Goal: Communication & Community: Answer question/provide support

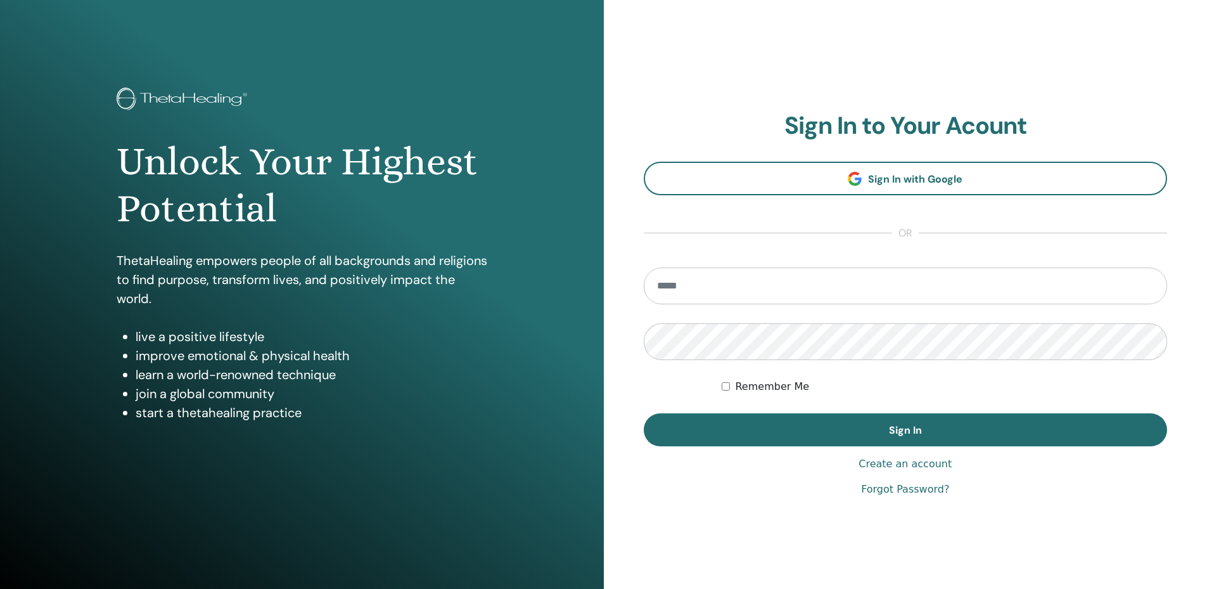
click at [692, 283] on input "email" at bounding box center [906, 285] width 524 height 37
type input "**********"
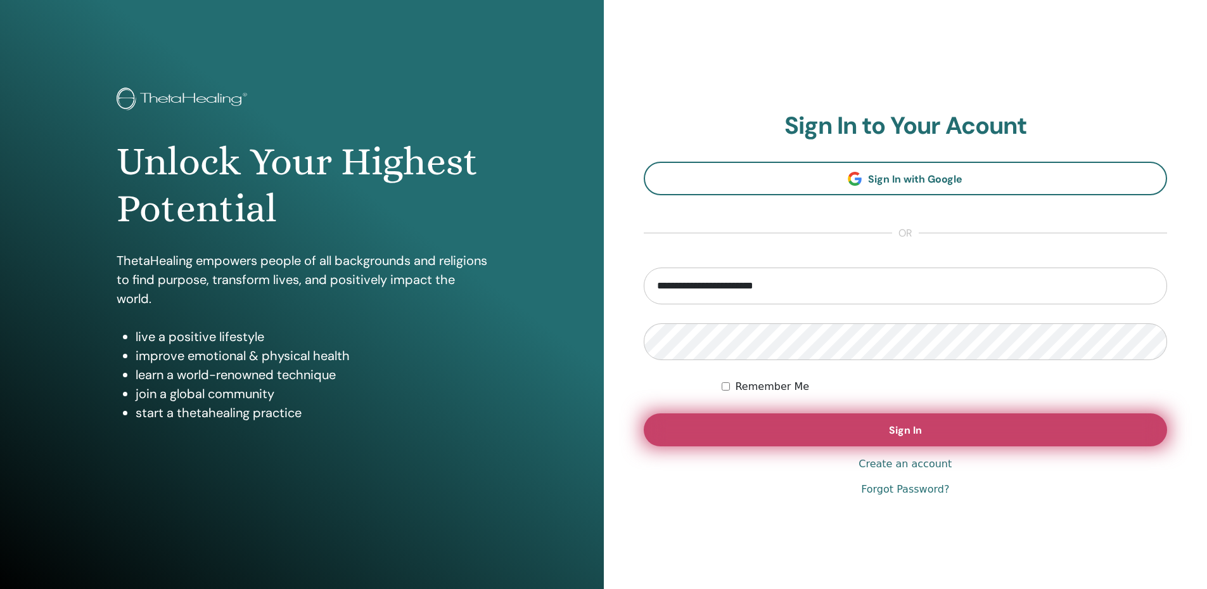
click at [770, 430] on button "Sign In" at bounding box center [906, 429] width 524 height 33
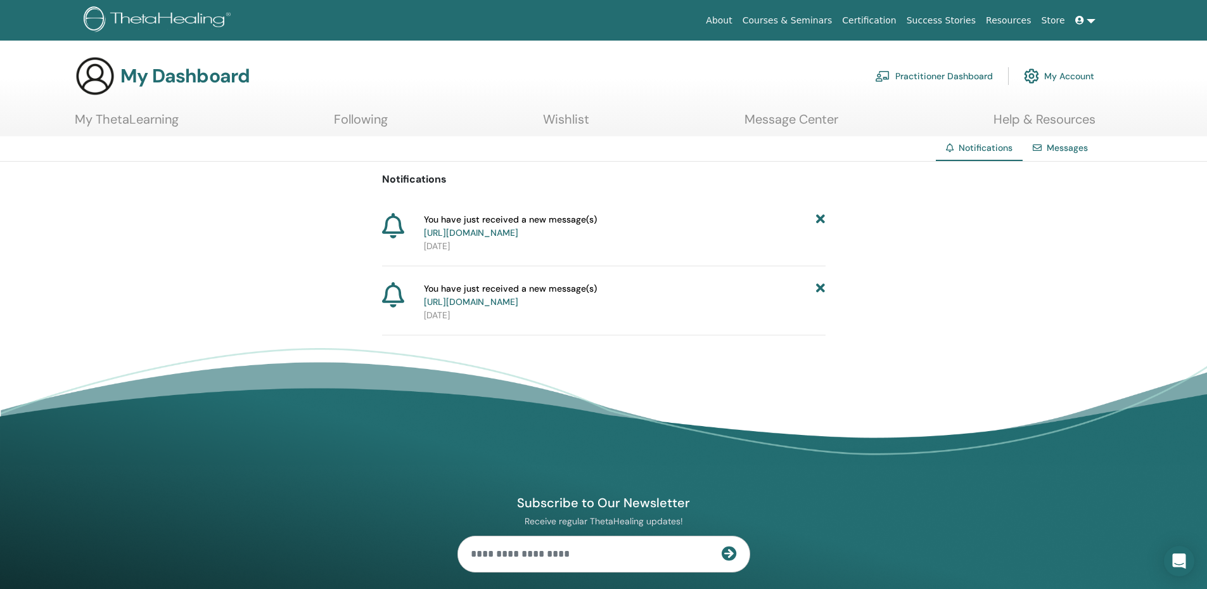
click at [532, 219] on span "You have just received a new message(s) https://member.thetahealing.com/message…" at bounding box center [510, 226] width 173 height 27
click at [518, 229] on link "https://member.thetahealing.com/message-center/messages/35f2a13c-61d5-40f1-8cc2…" at bounding box center [471, 232] width 94 height 11
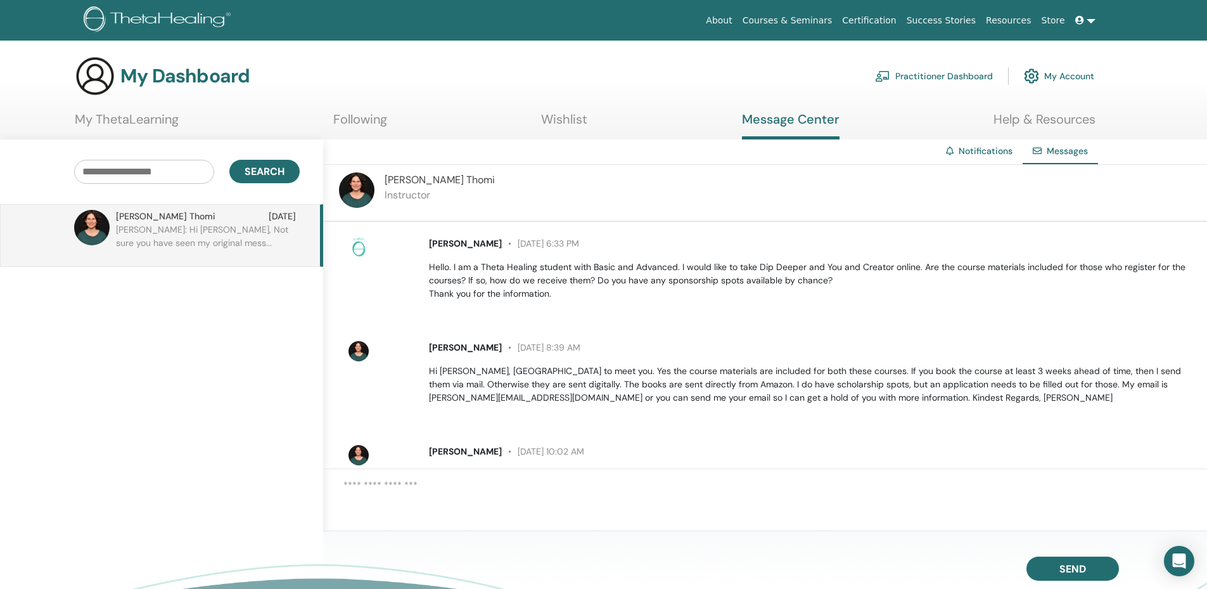
click at [1078, 16] on icon at bounding box center [1080, 20] width 9 height 9
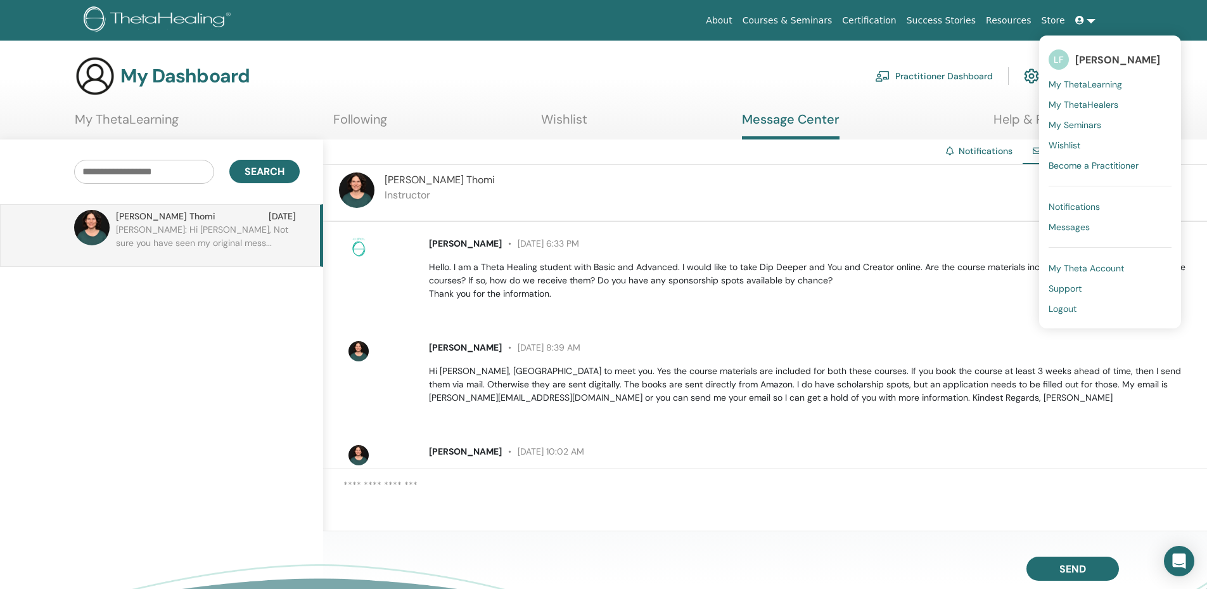
click at [352, 122] on link "Following" at bounding box center [360, 124] width 54 height 25
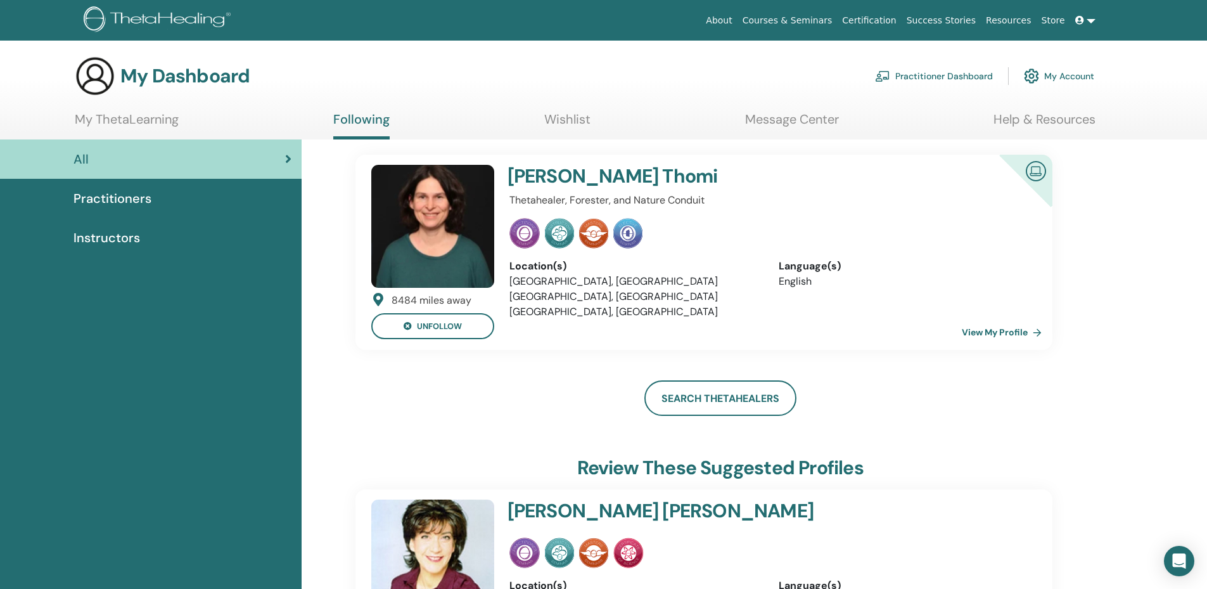
click at [144, 196] on span "Practitioners" at bounding box center [113, 198] width 78 height 19
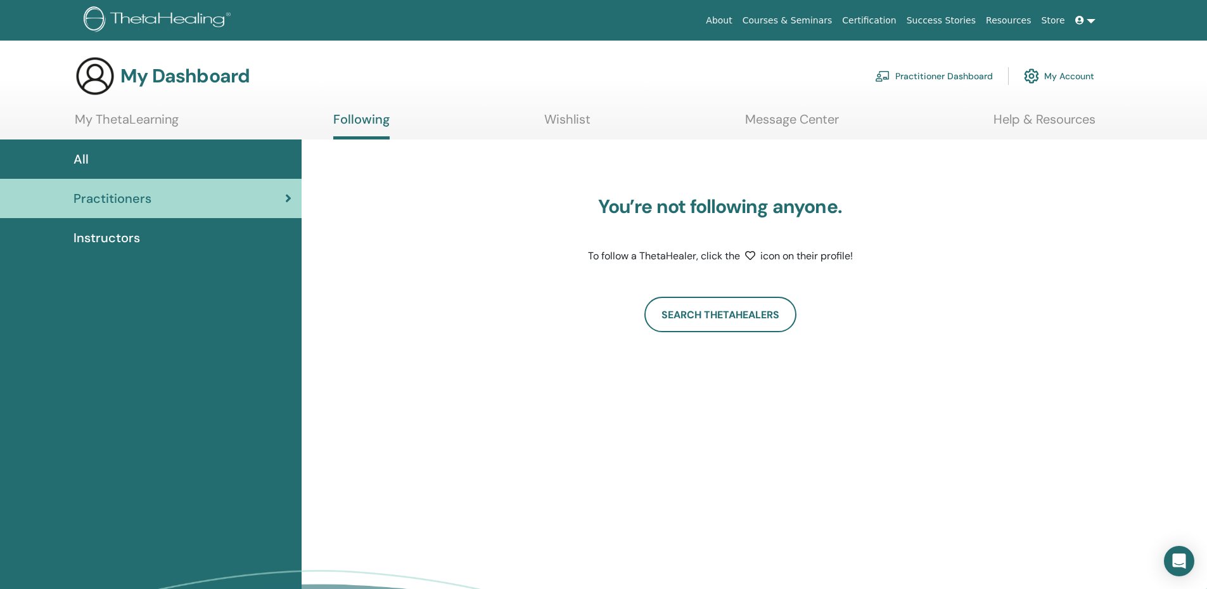
click at [141, 234] on div "Instructors" at bounding box center [150, 237] width 281 height 19
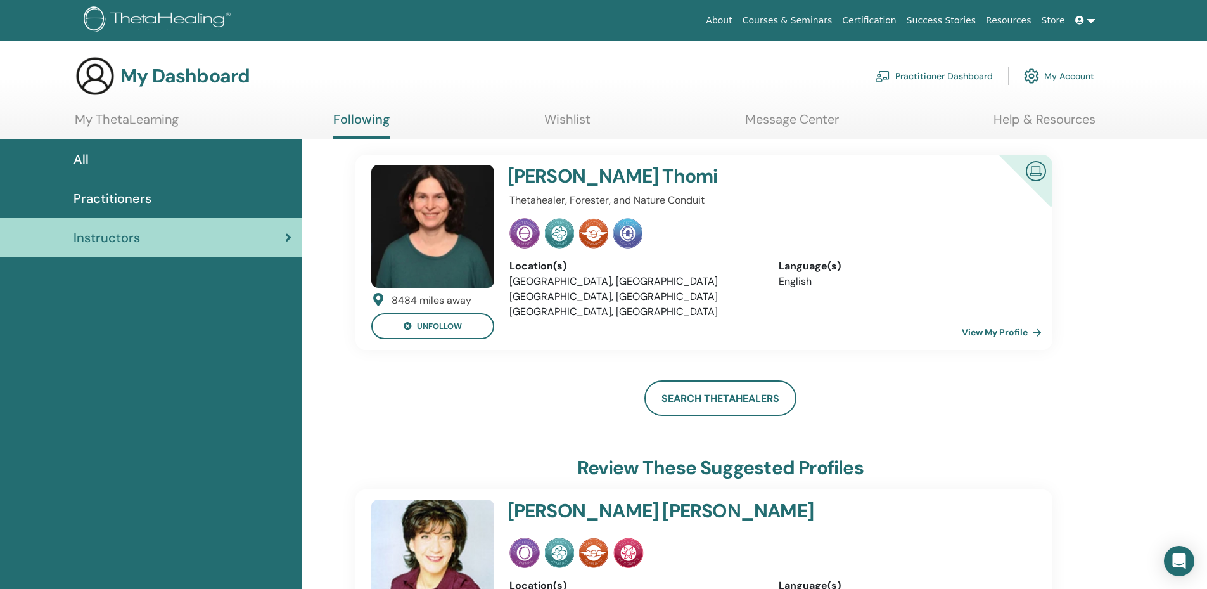
click at [90, 161] on div "All" at bounding box center [150, 159] width 281 height 19
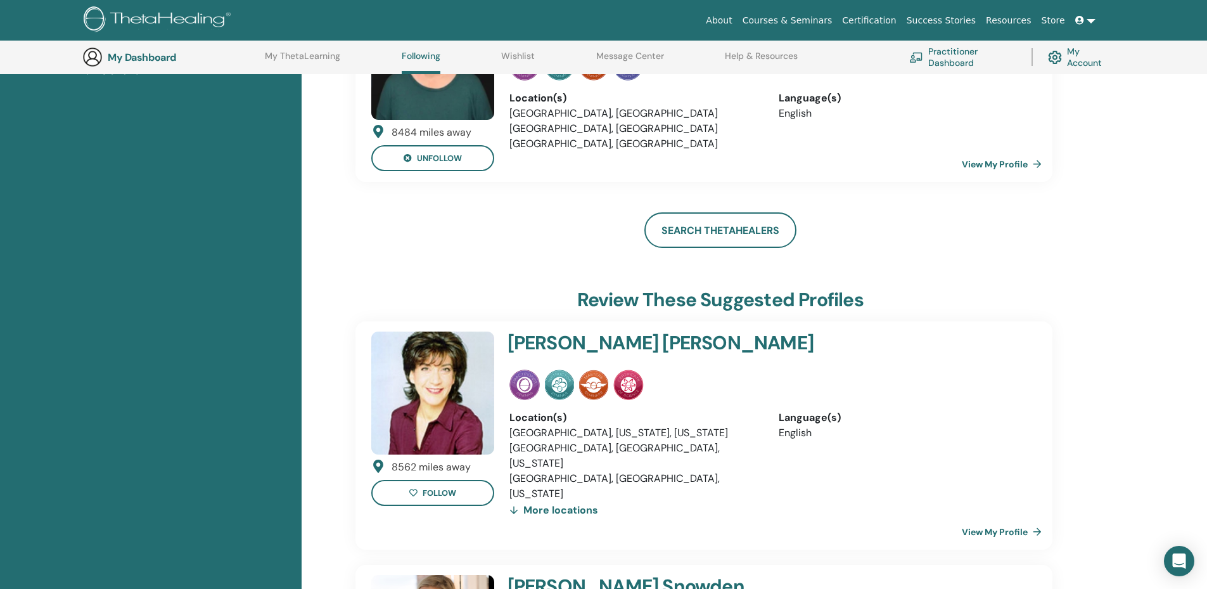
scroll to position [181, 0]
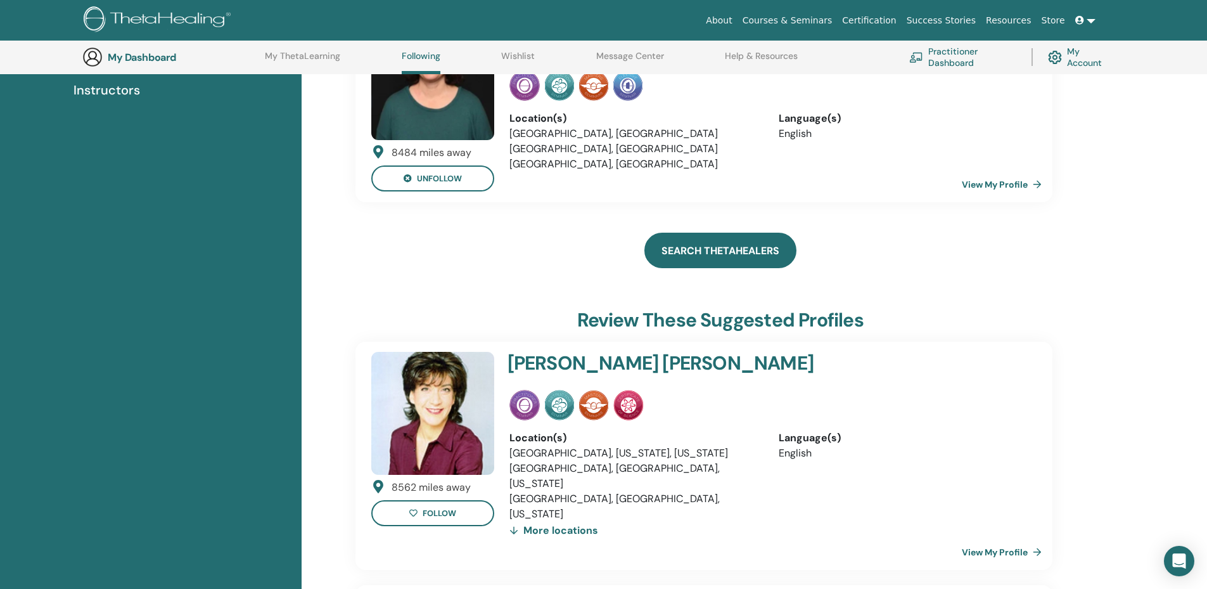
click at [711, 236] on link "Search ThetaHealers" at bounding box center [721, 250] width 152 height 35
click at [711, 246] on link "Search ThetaHealers" at bounding box center [721, 250] width 152 height 35
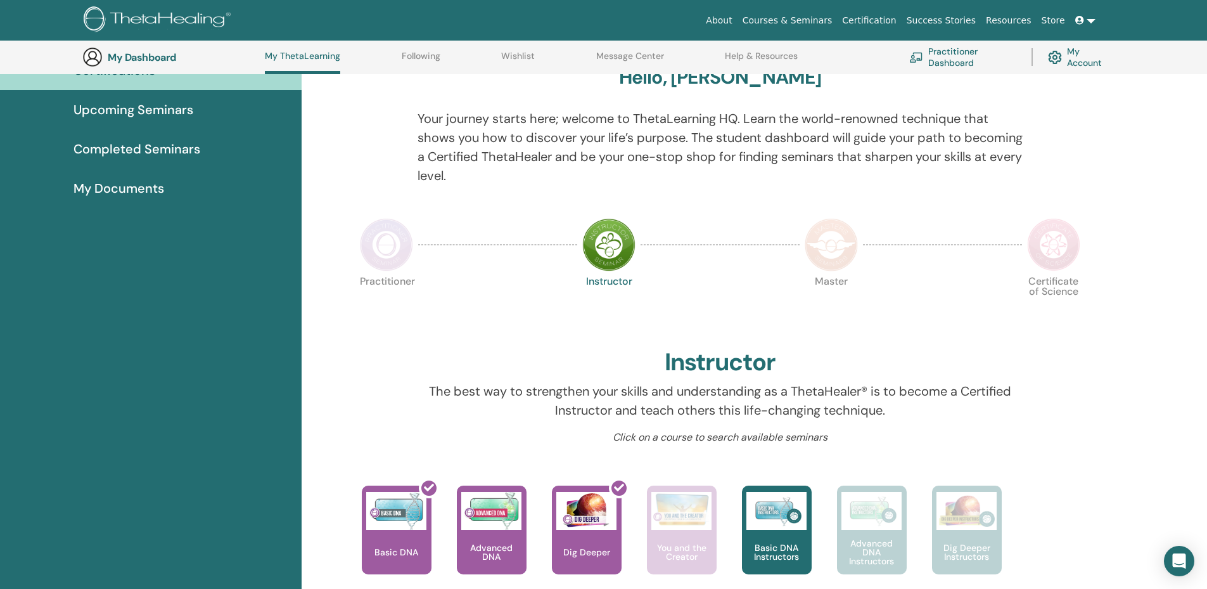
scroll to position [112, 0]
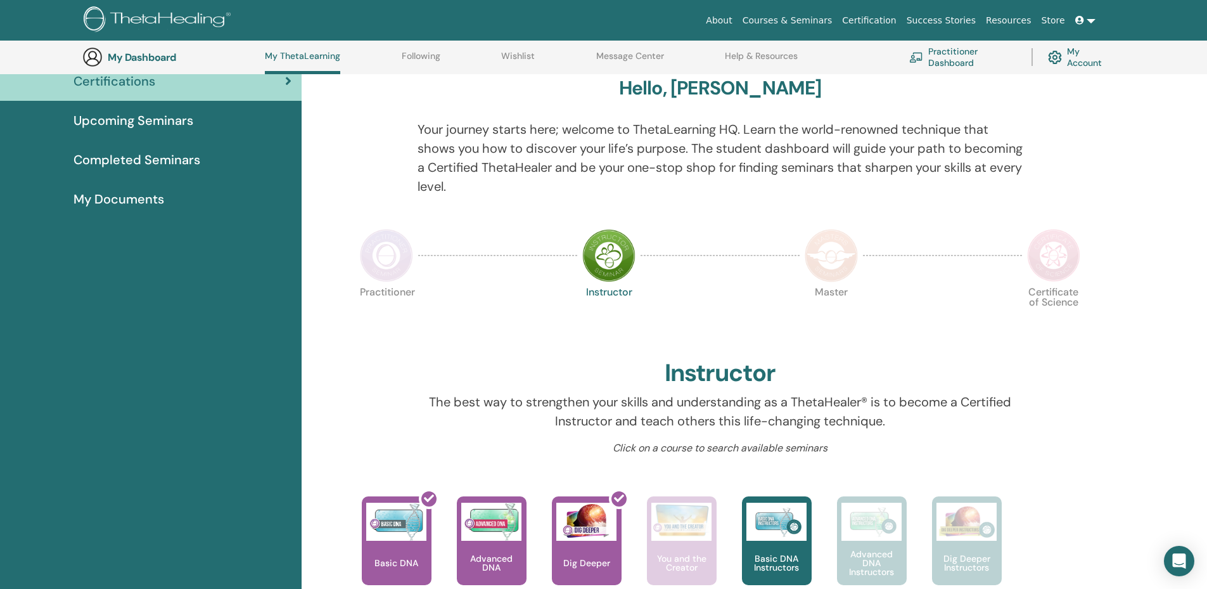
click at [91, 190] on span "My Documents" at bounding box center [119, 199] width 91 height 19
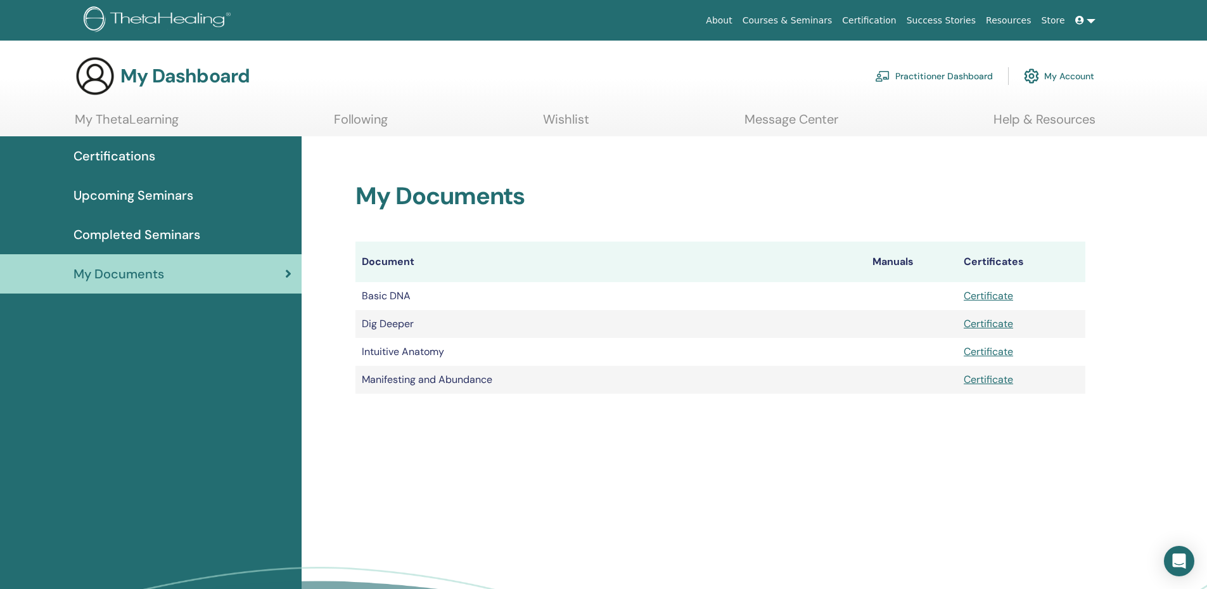
click at [128, 228] on span "Completed Seminars" at bounding box center [137, 234] width 127 height 19
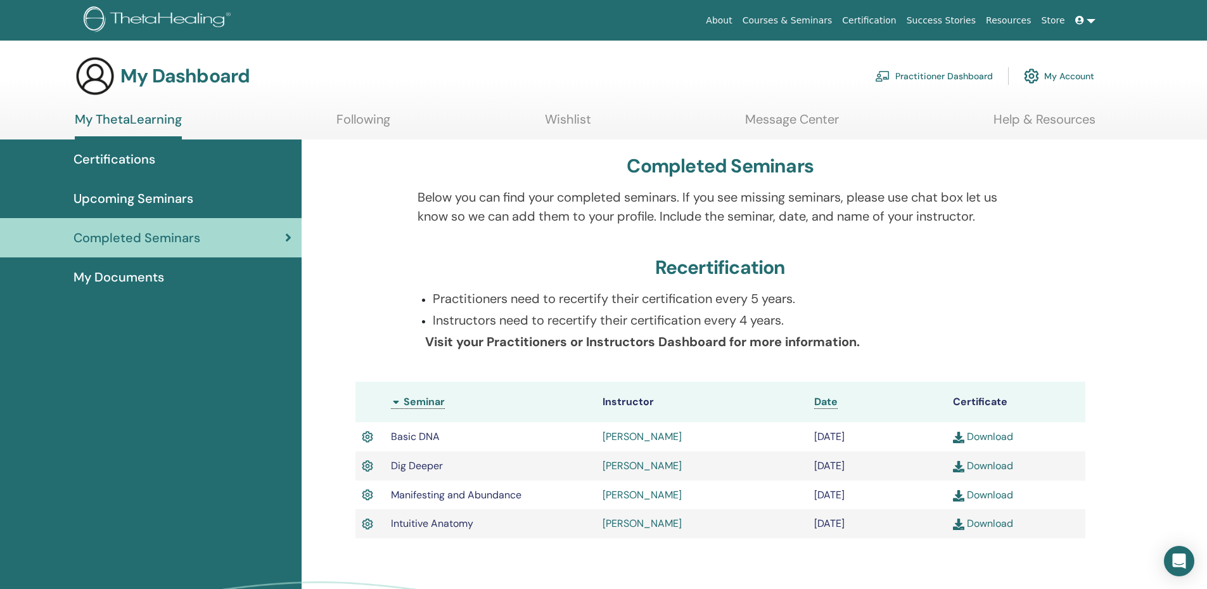
click at [1072, 74] on link "My Account" at bounding box center [1059, 76] width 70 height 28
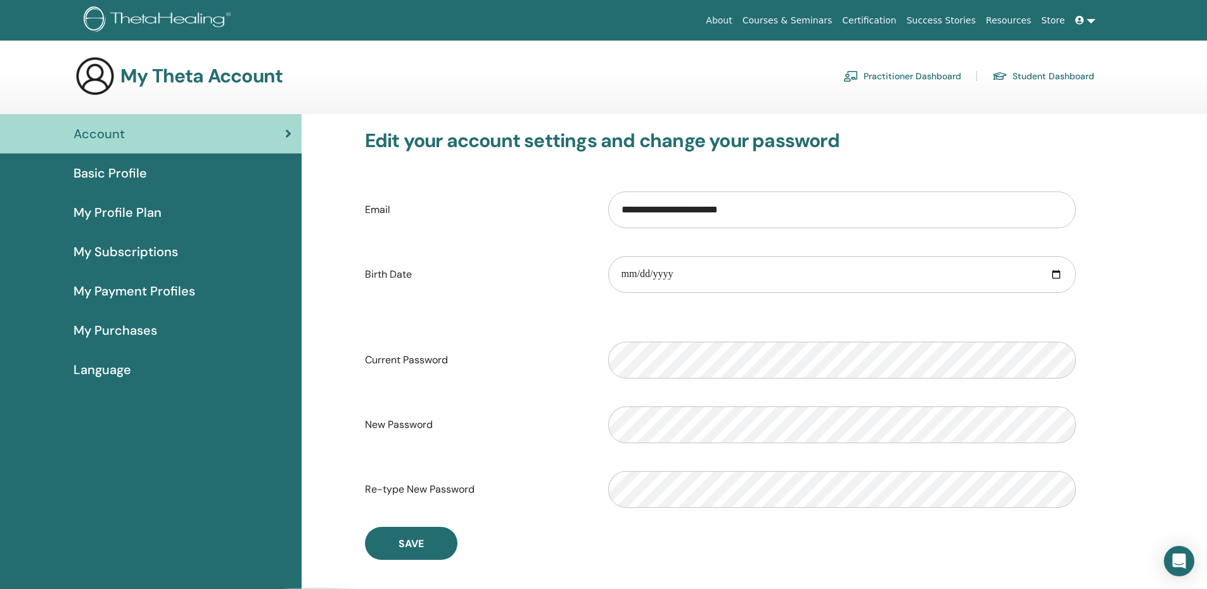
click at [143, 171] on span "Basic Profile" at bounding box center [111, 173] width 74 height 19
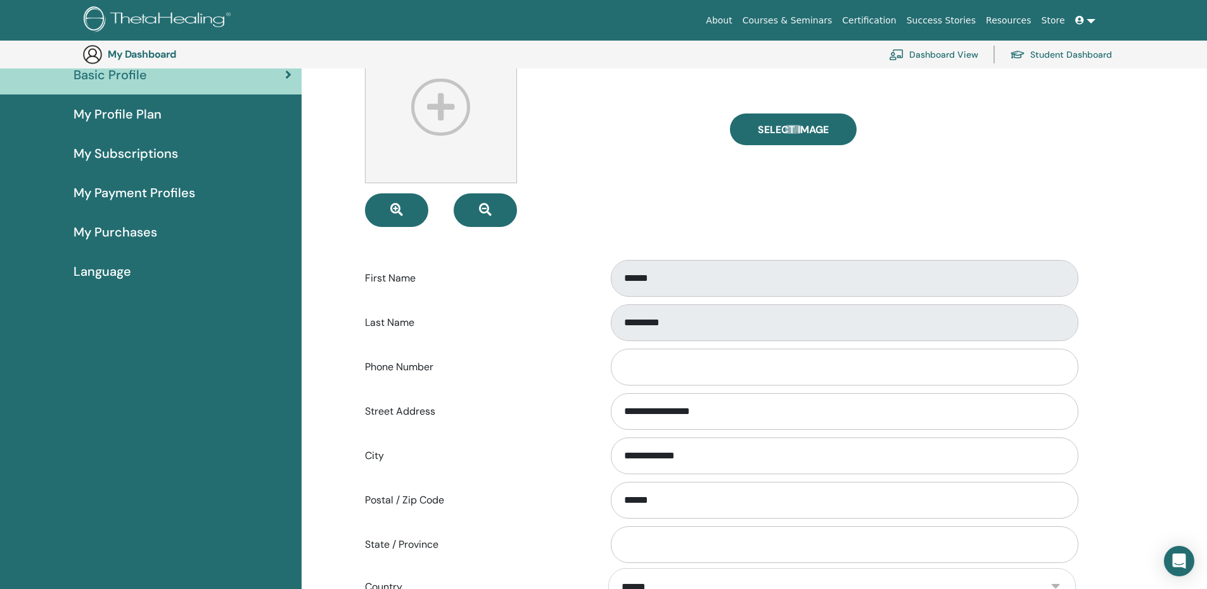
scroll to position [112, 0]
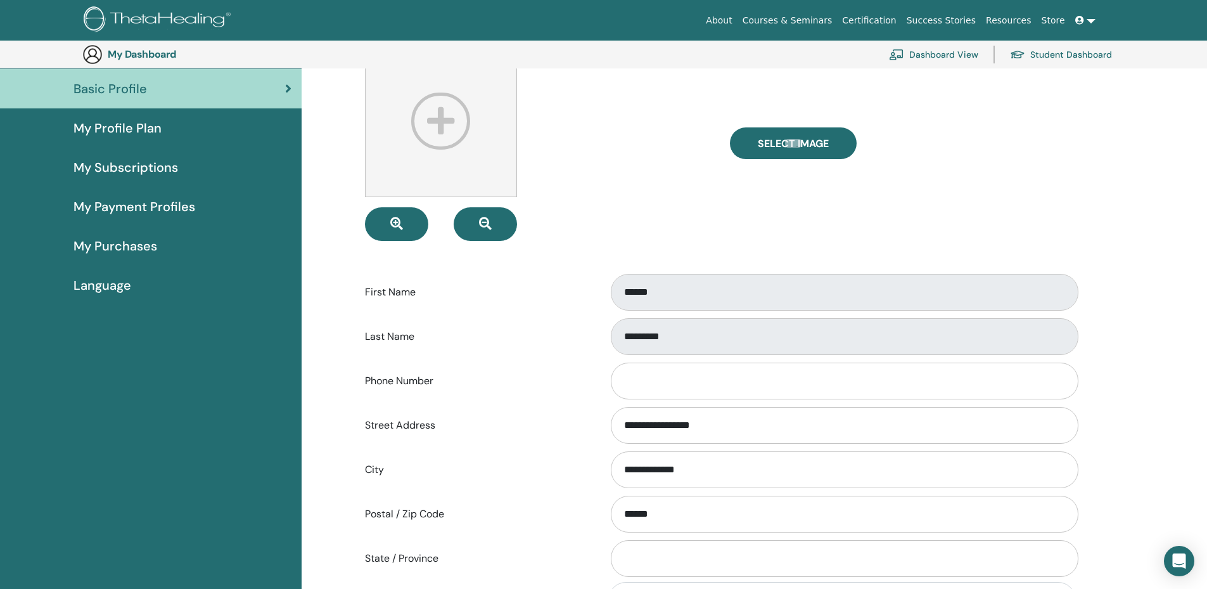
click at [122, 126] on span "My Profile Plan" at bounding box center [118, 128] width 88 height 19
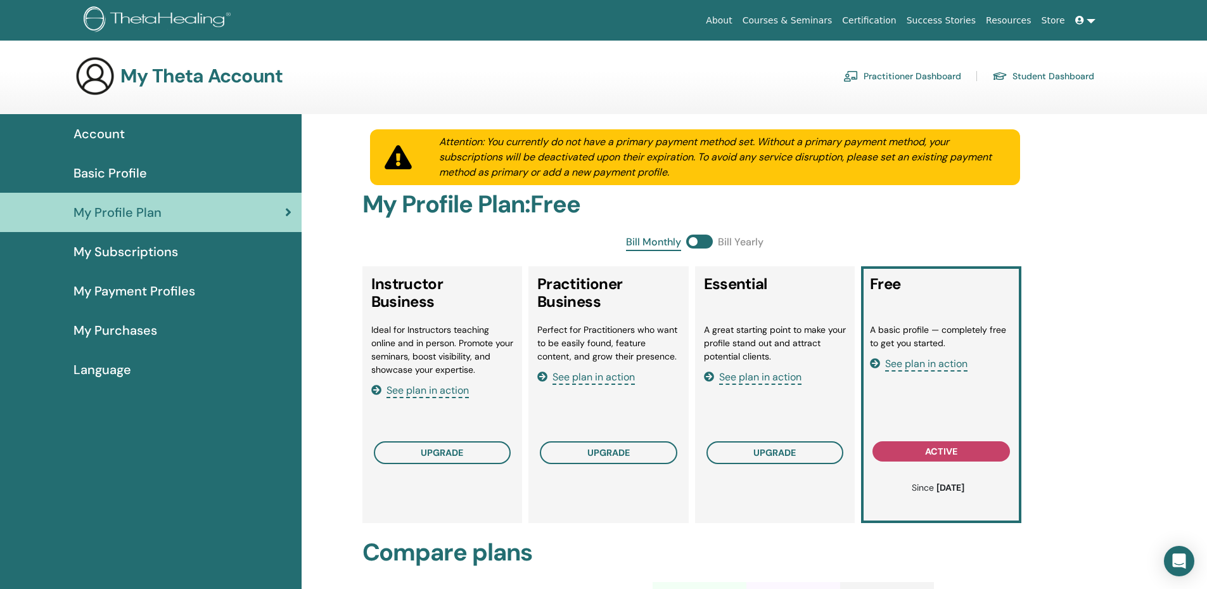
click at [113, 328] on span "My Purchases" at bounding box center [116, 330] width 84 height 19
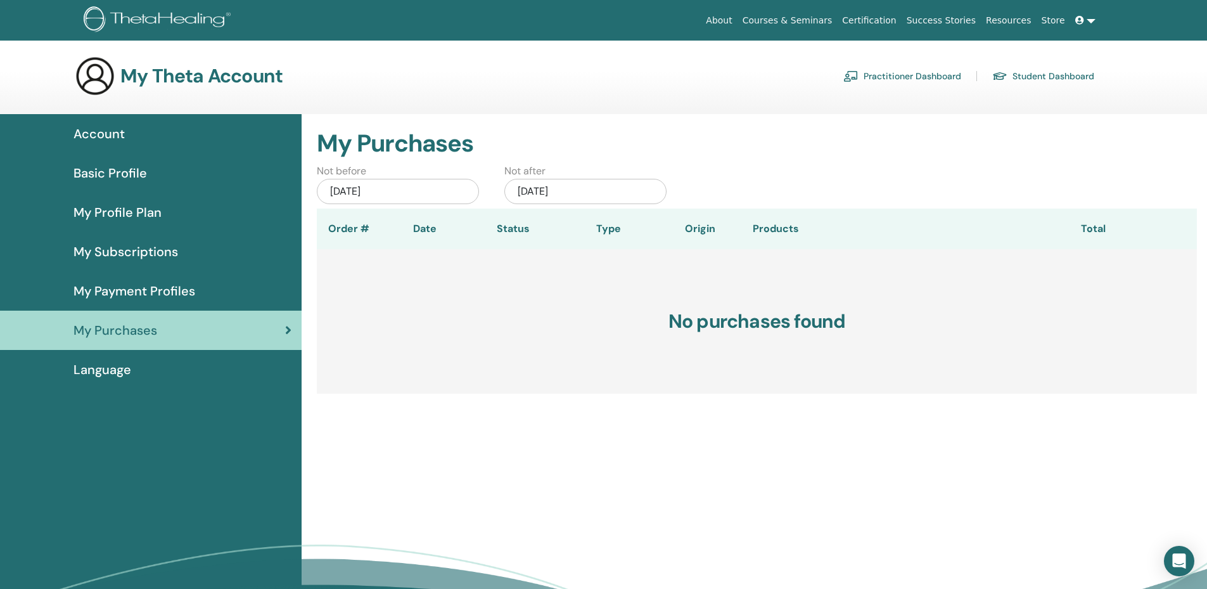
click at [193, 75] on h3 "My Theta Account" at bounding box center [201, 76] width 162 height 23
click at [75, 75] on img at bounding box center [95, 76] width 41 height 41
click at [887, 79] on link "Practitioner Dashboard" at bounding box center [903, 76] width 118 height 20
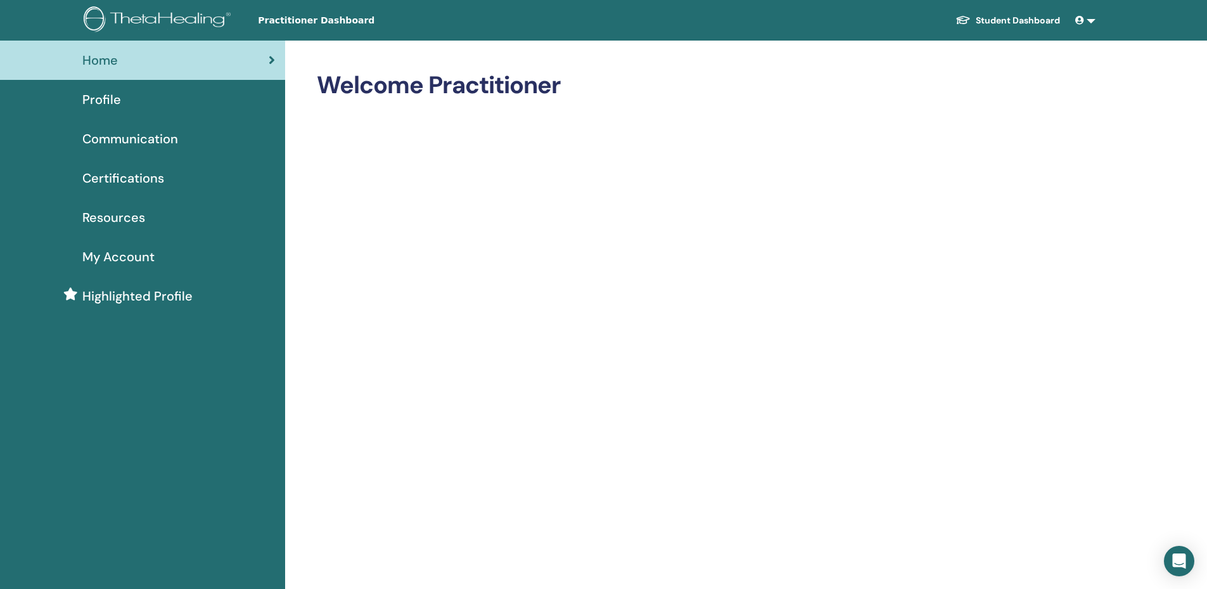
click at [1007, 16] on link "Student Dashboard" at bounding box center [1008, 20] width 125 height 23
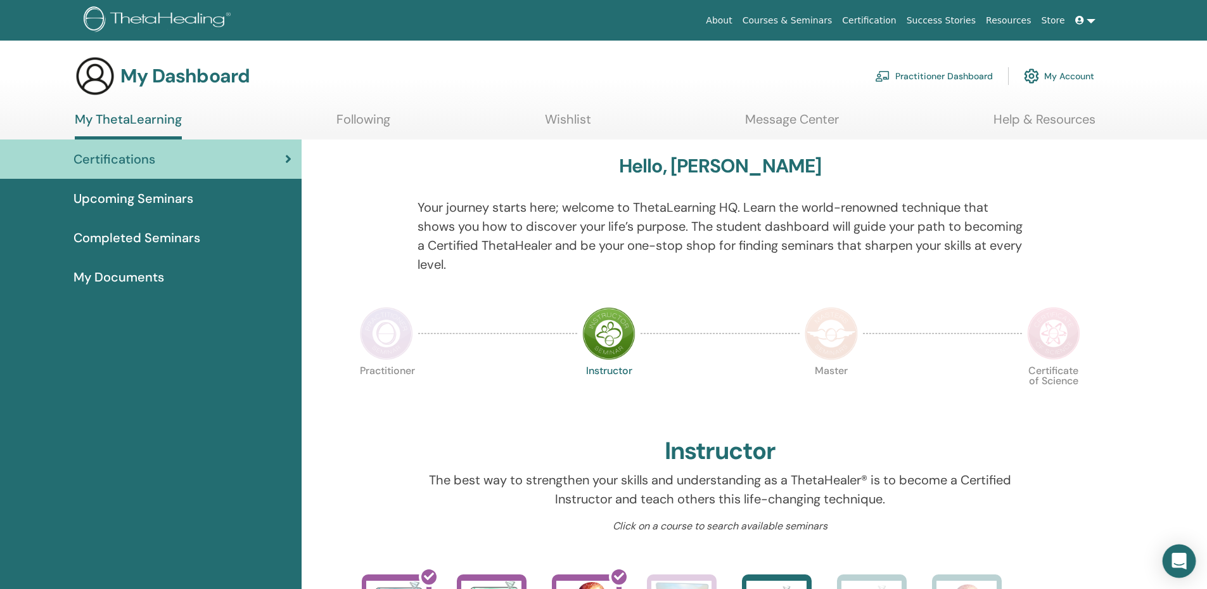
click at [1175, 557] on icon "Open Intercom Messenger" at bounding box center [1179, 561] width 15 height 16
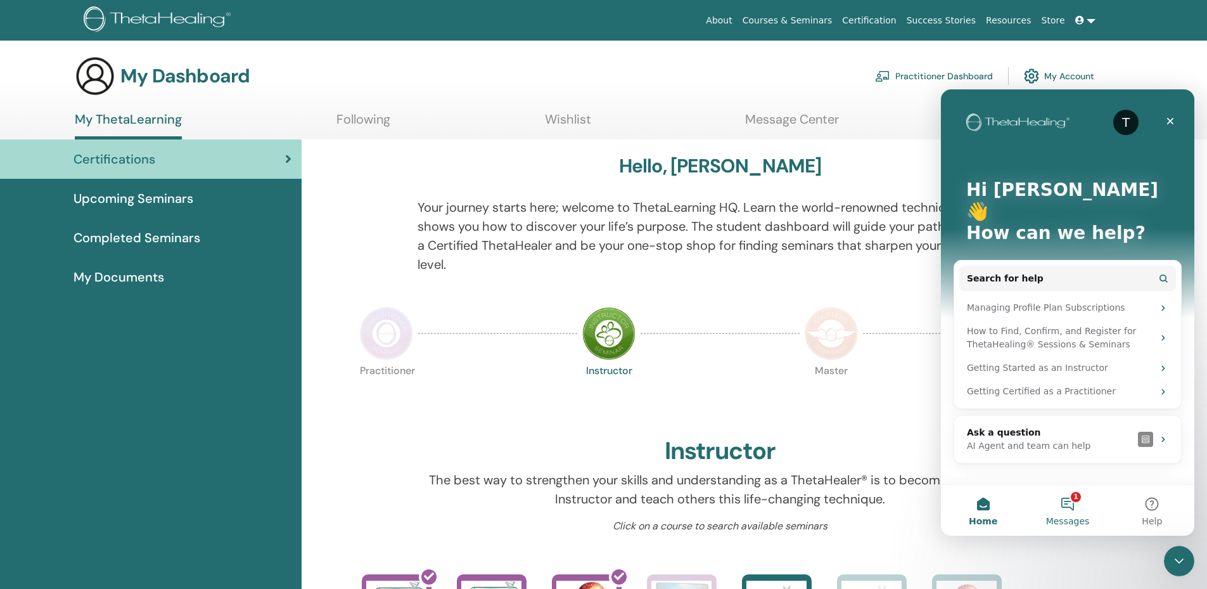
click at [1071, 498] on button "1 Messages" at bounding box center [1068, 510] width 84 height 51
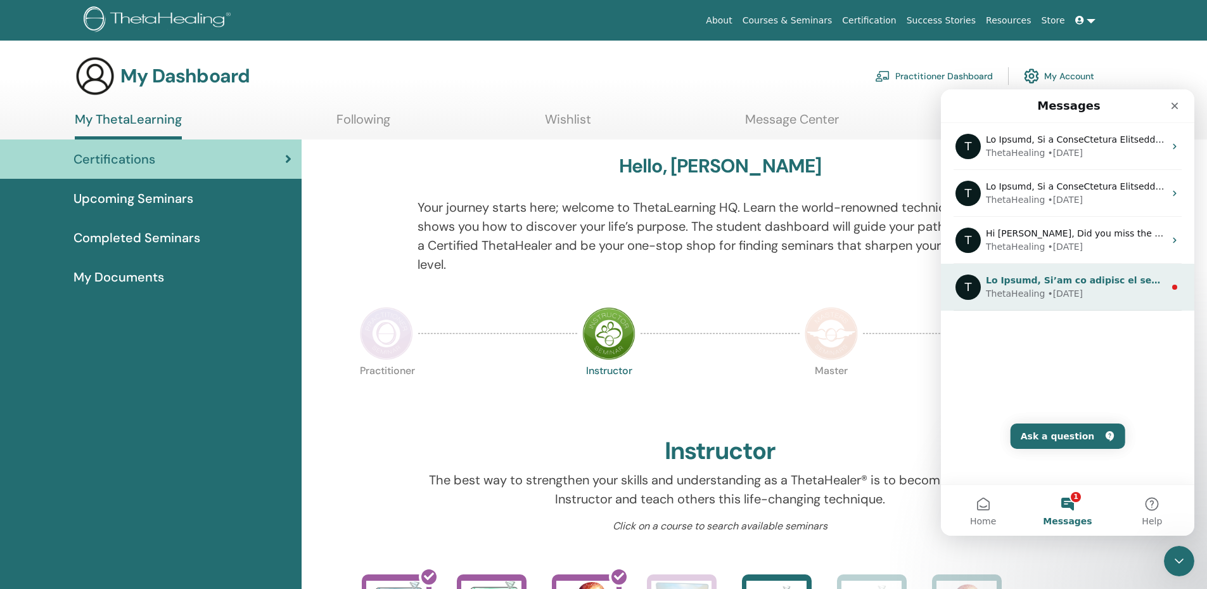
click at [1067, 287] on div "• 33w ago" at bounding box center [1065, 293] width 35 height 13
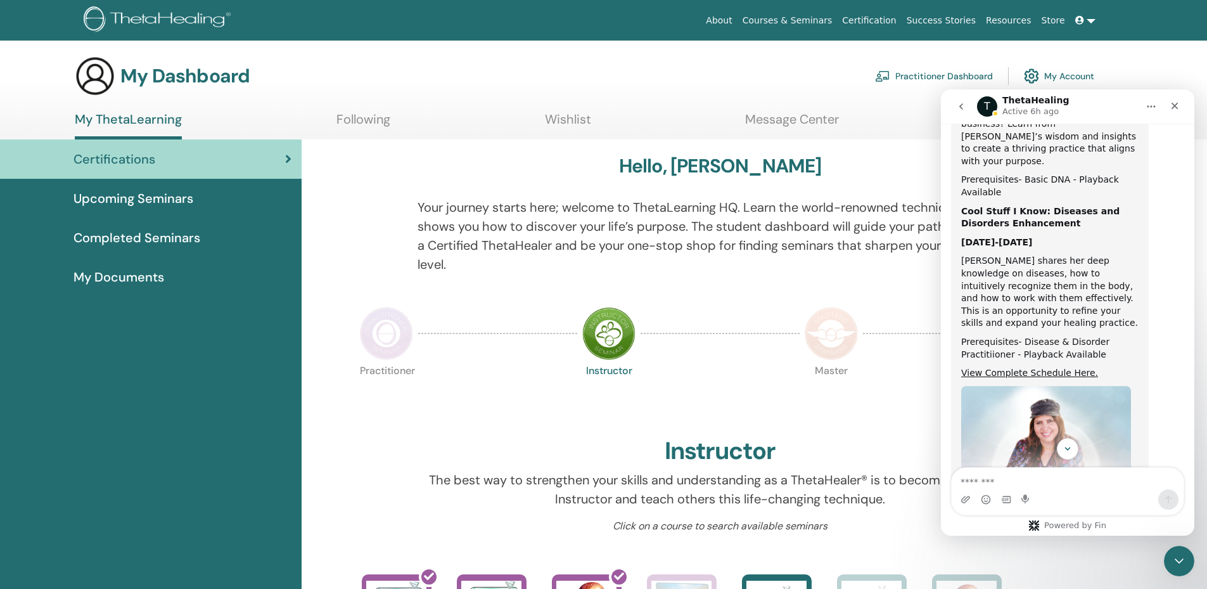
scroll to position [709, 0]
click at [1015, 477] on textarea "Message…" at bounding box center [1068, 479] width 232 height 22
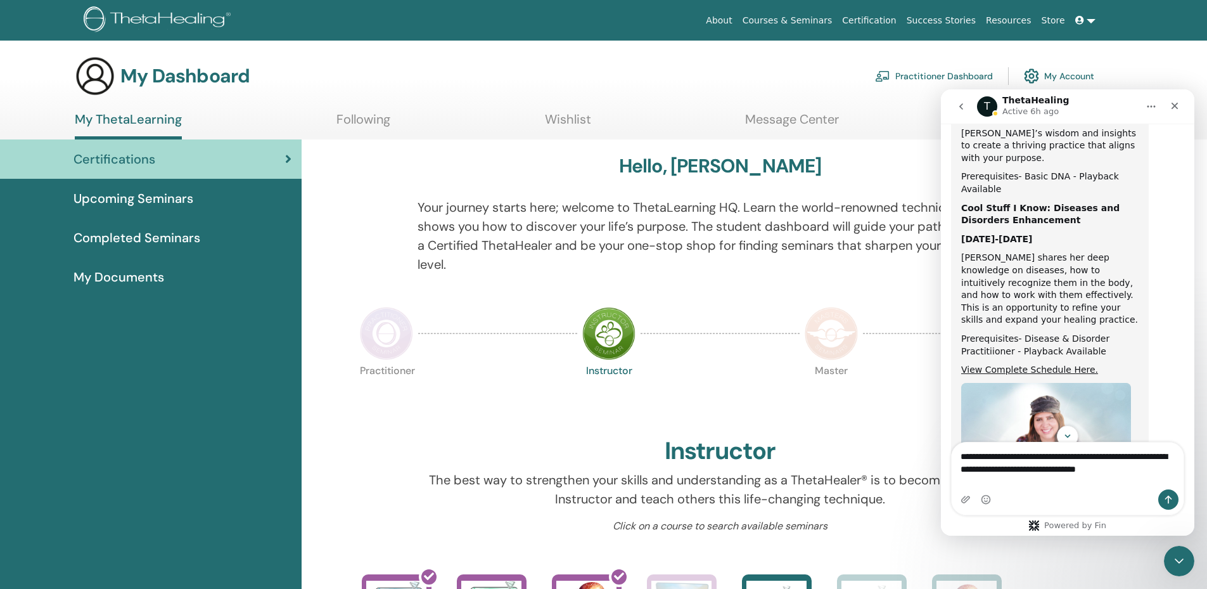
type textarea "**********"
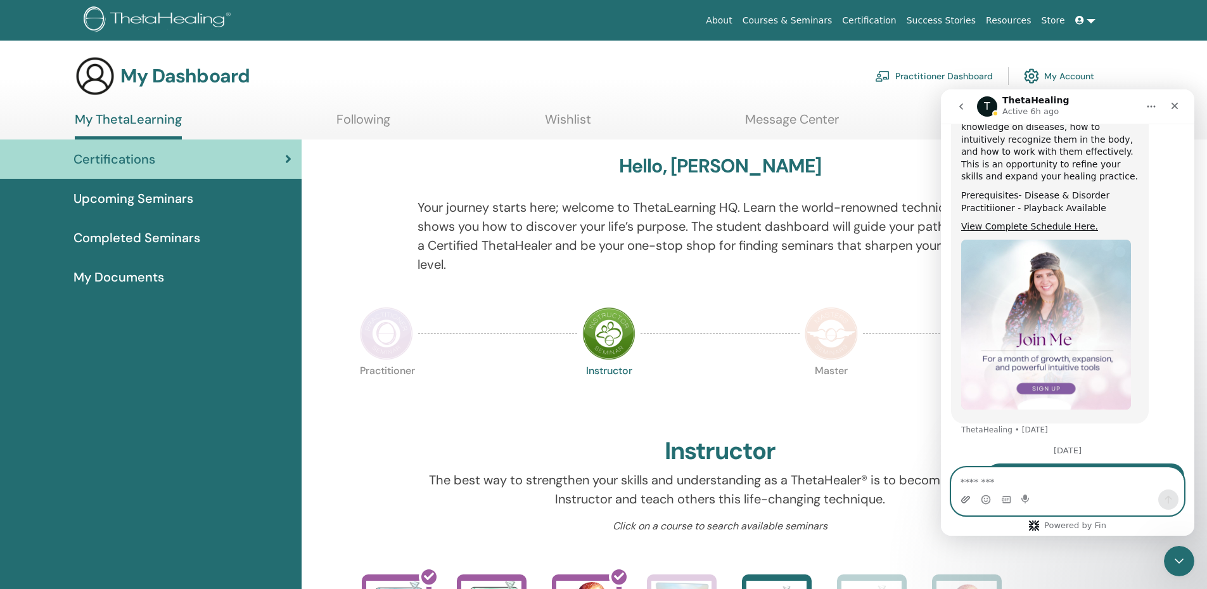
click at [969, 496] on icon "Upload attachment" at bounding box center [966, 499] width 10 height 10
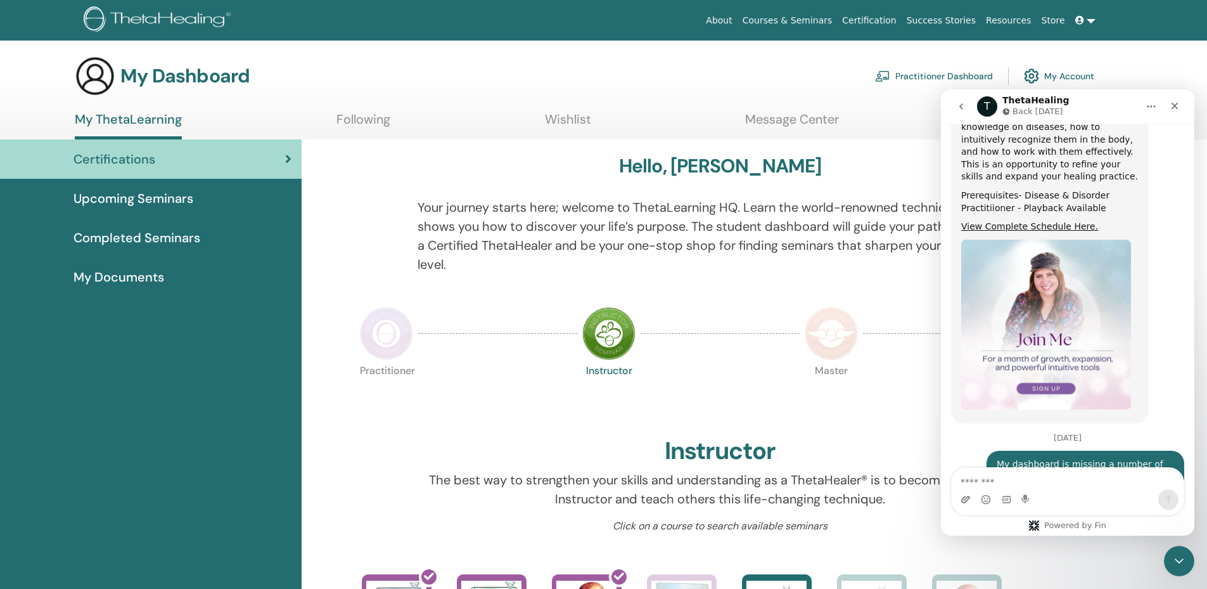
scroll to position [937, 0]
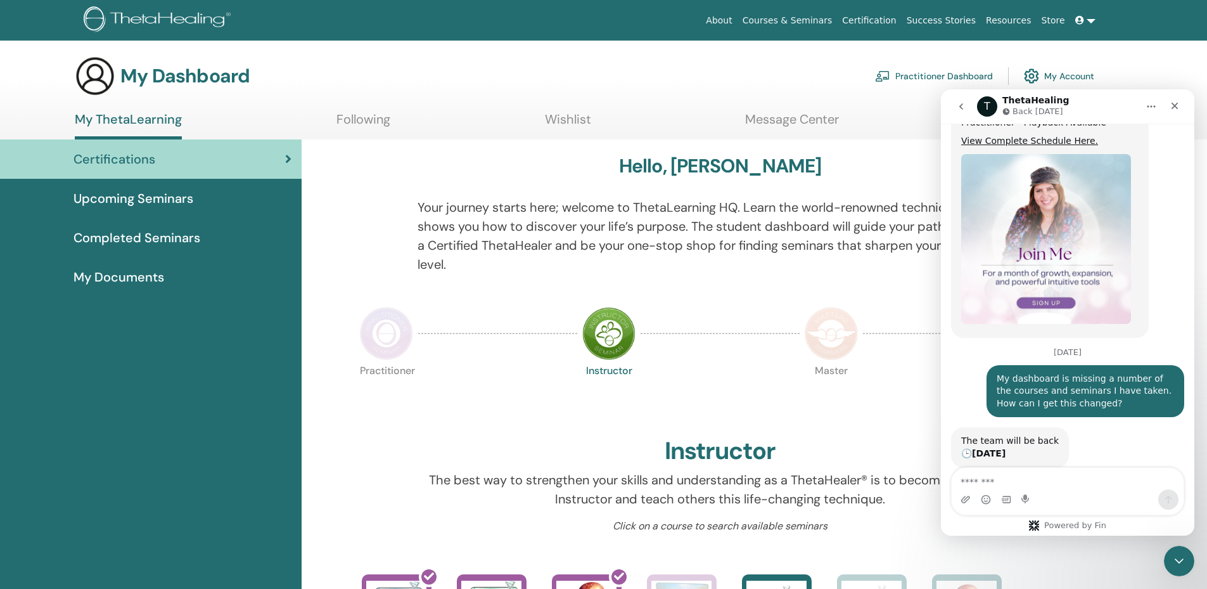
click at [96, 234] on span "Completed Seminars" at bounding box center [137, 237] width 127 height 19
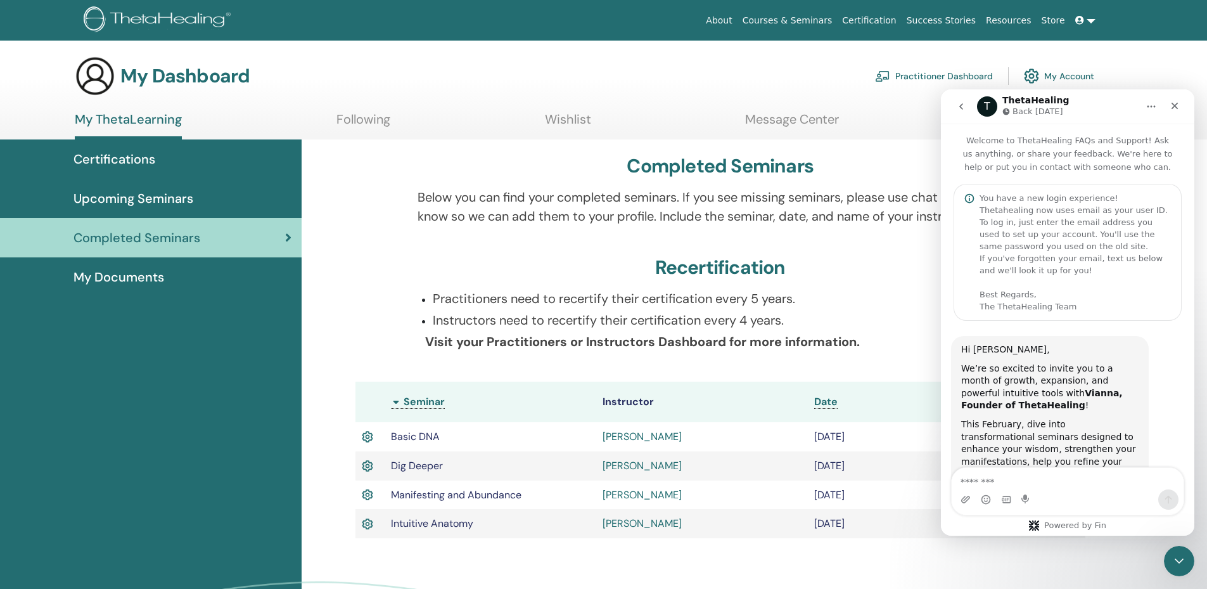
scroll to position [937, 0]
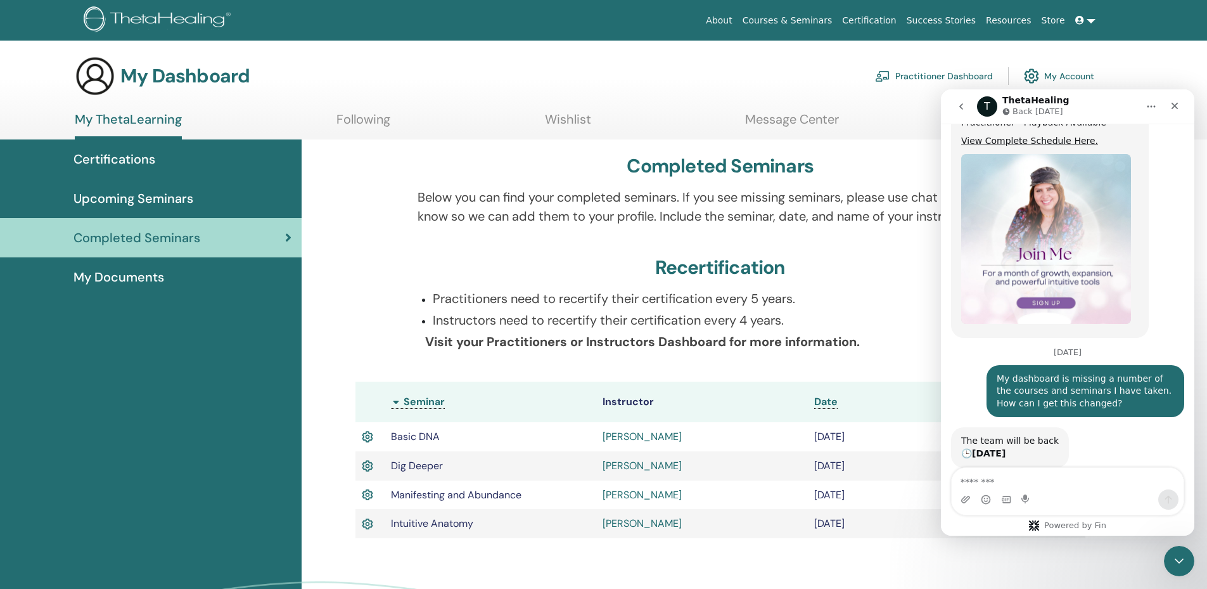
click at [120, 274] on span "My Documents" at bounding box center [119, 276] width 91 height 19
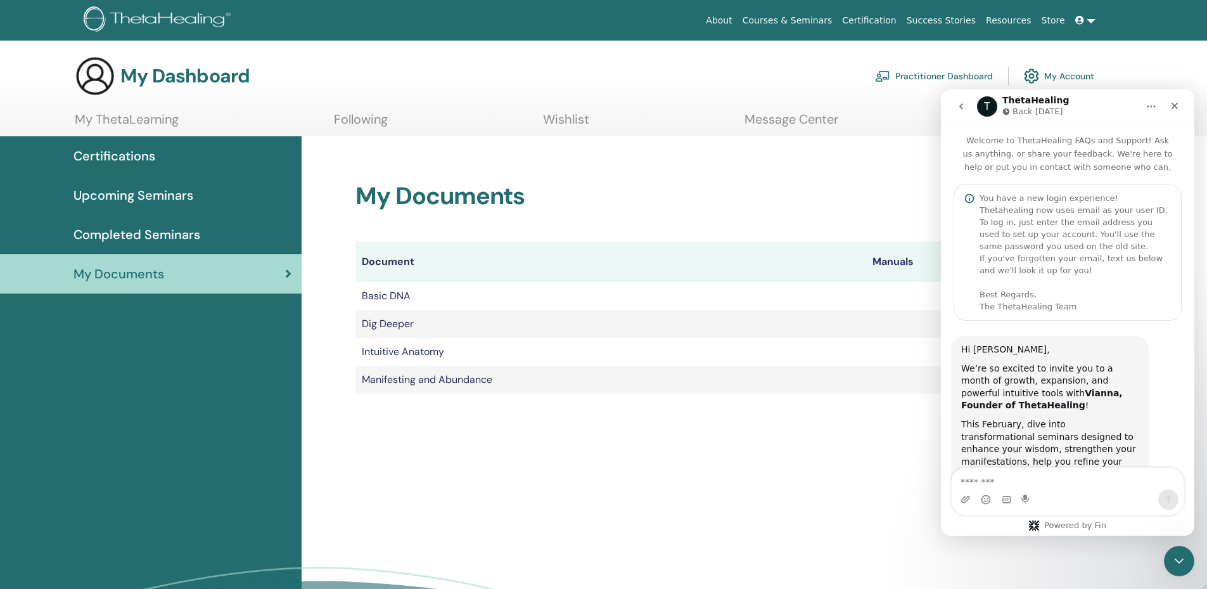
scroll to position [937, 0]
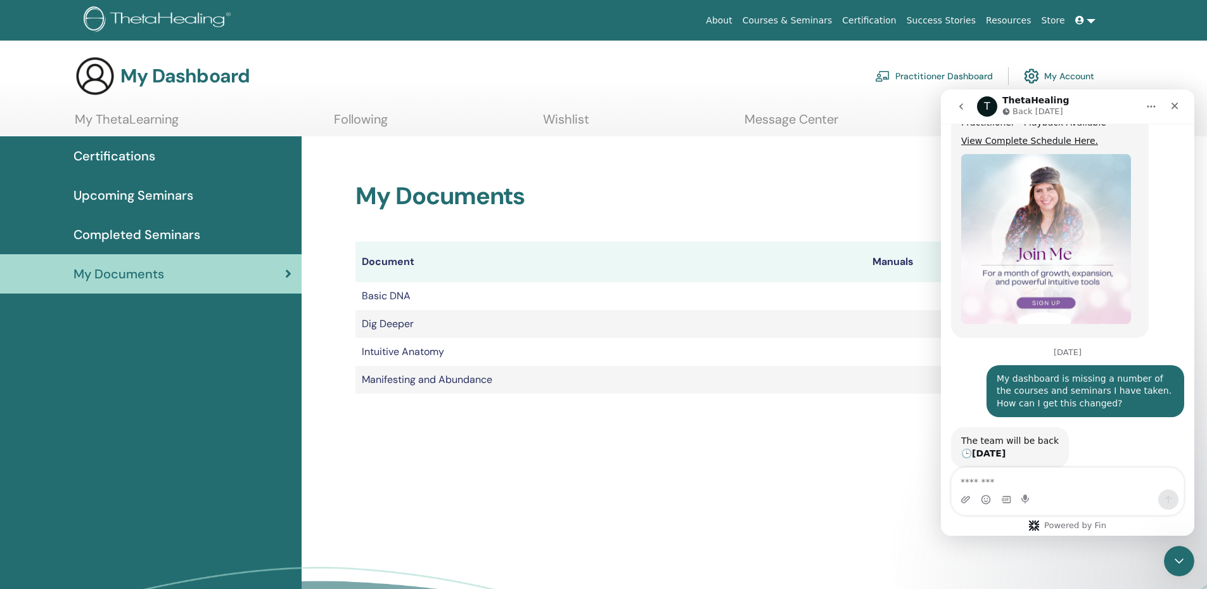
click at [127, 229] on span "Completed Seminars" at bounding box center [137, 234] width 127 height 19
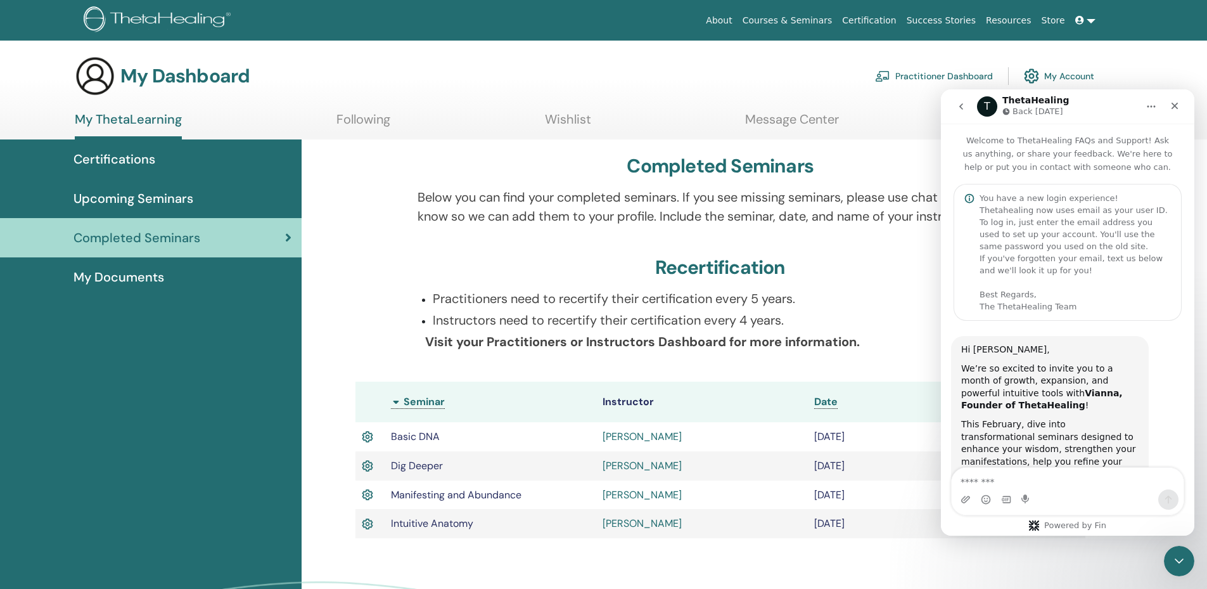
scroll to position [937, 0]
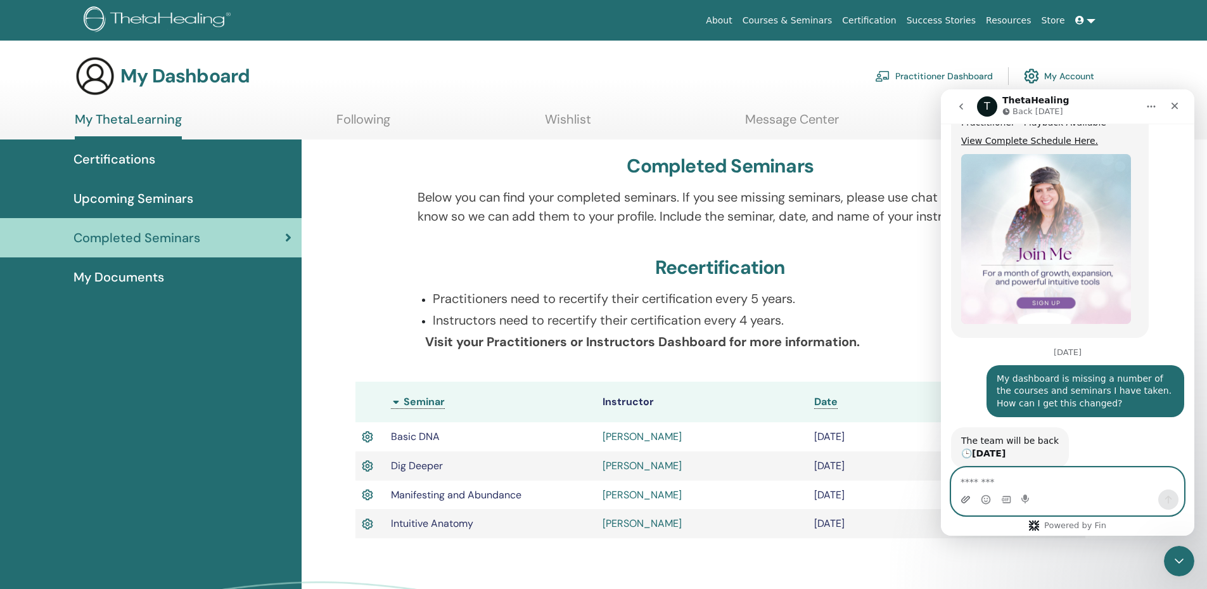
click at [966, 496] on icon "Upload attachment" at bounding box center [966, 499] width 10 height 10
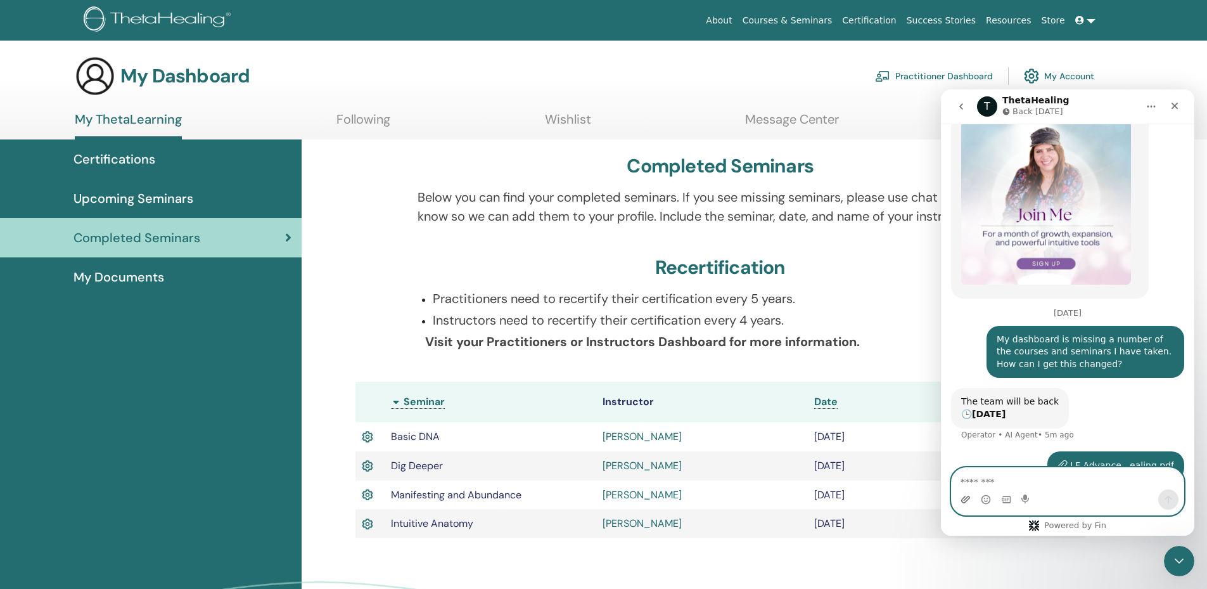
click at [967, 498] on icon "Upload attachment" at bounding box center [966, 499] width 9 height 7
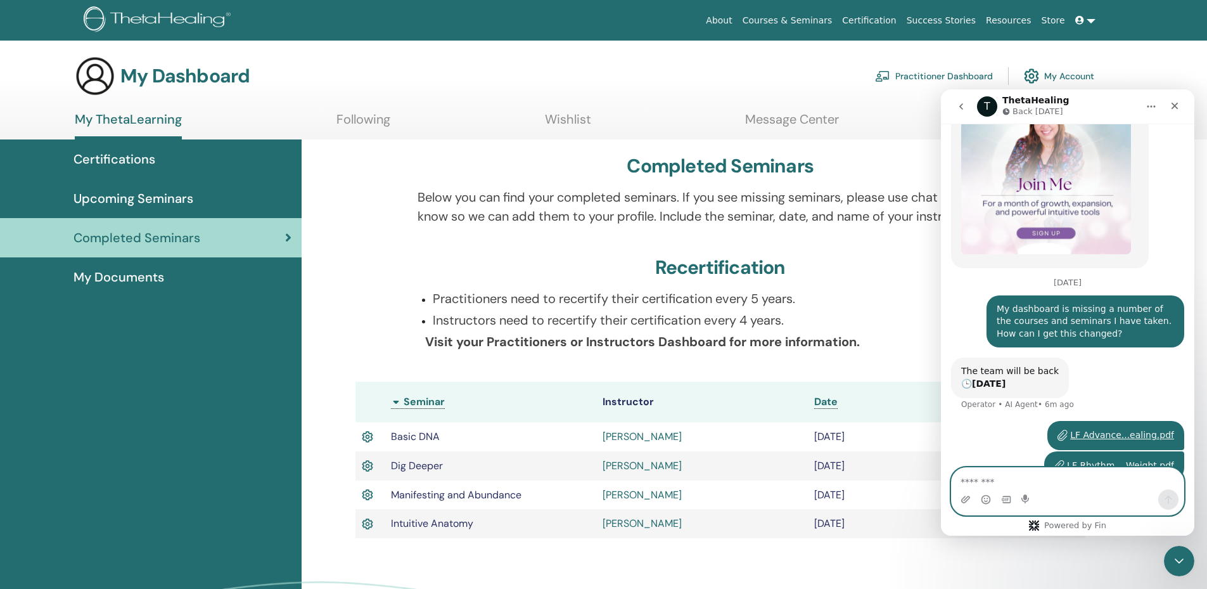
click at [996, 475] on textarea "Message…" at bounding box center [1068, 479] width 232 height 22
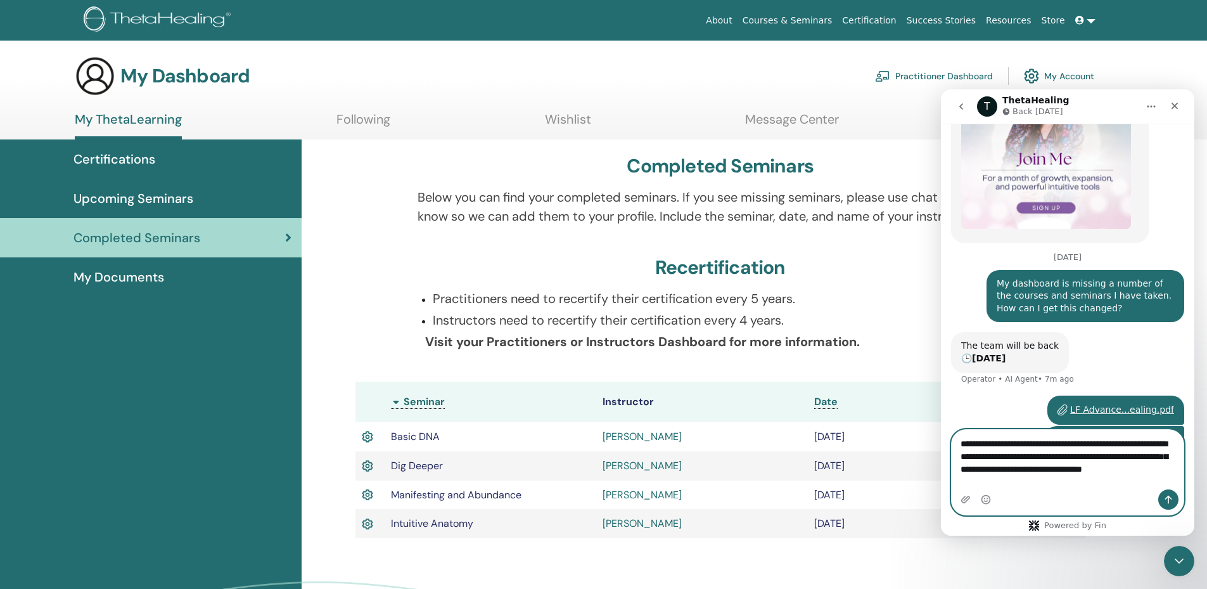
scroll to position [1045, 0]
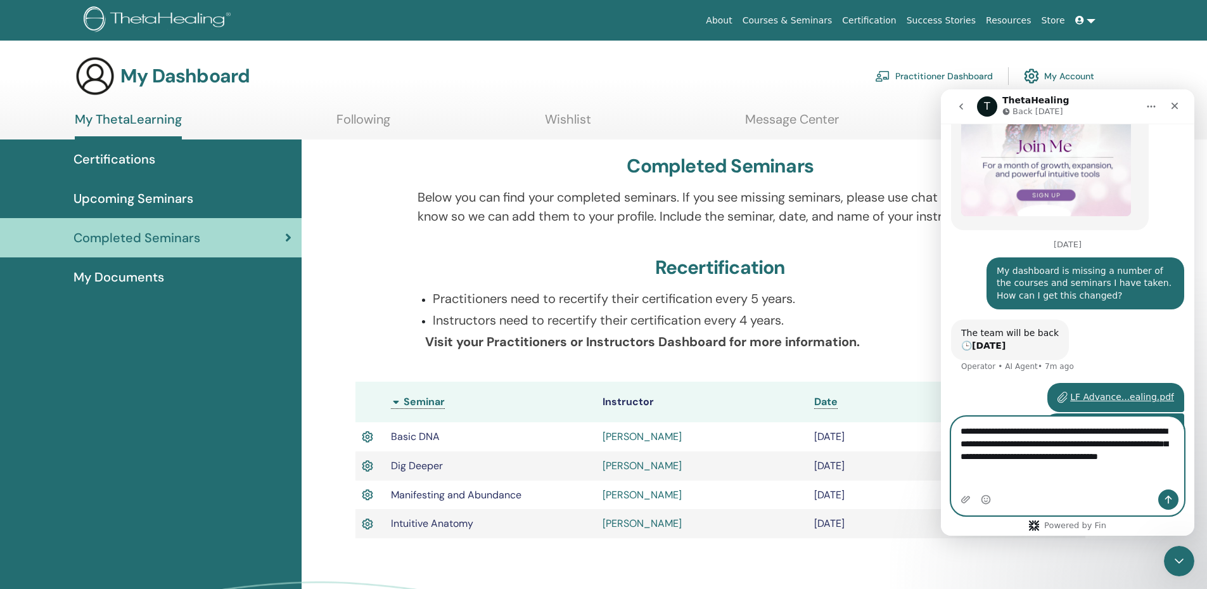
type textarea "**********"
click at [1169, 496] on icon "Send a message…" at bounding box center [1169, 500] width 7 height 8
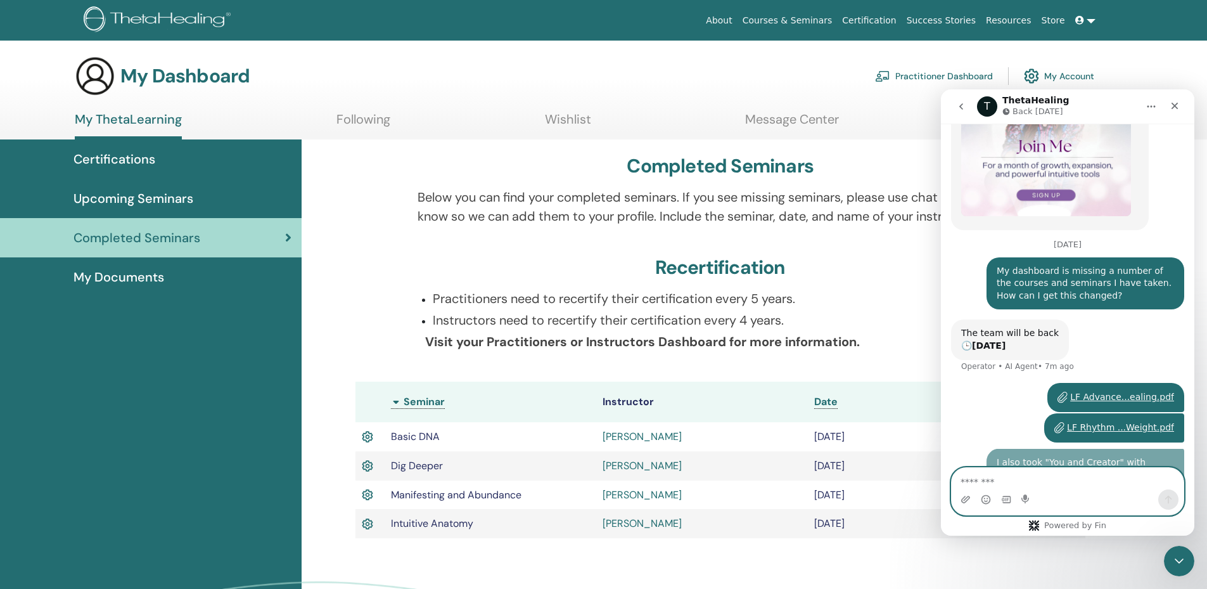
scroll to position [1086, 0]
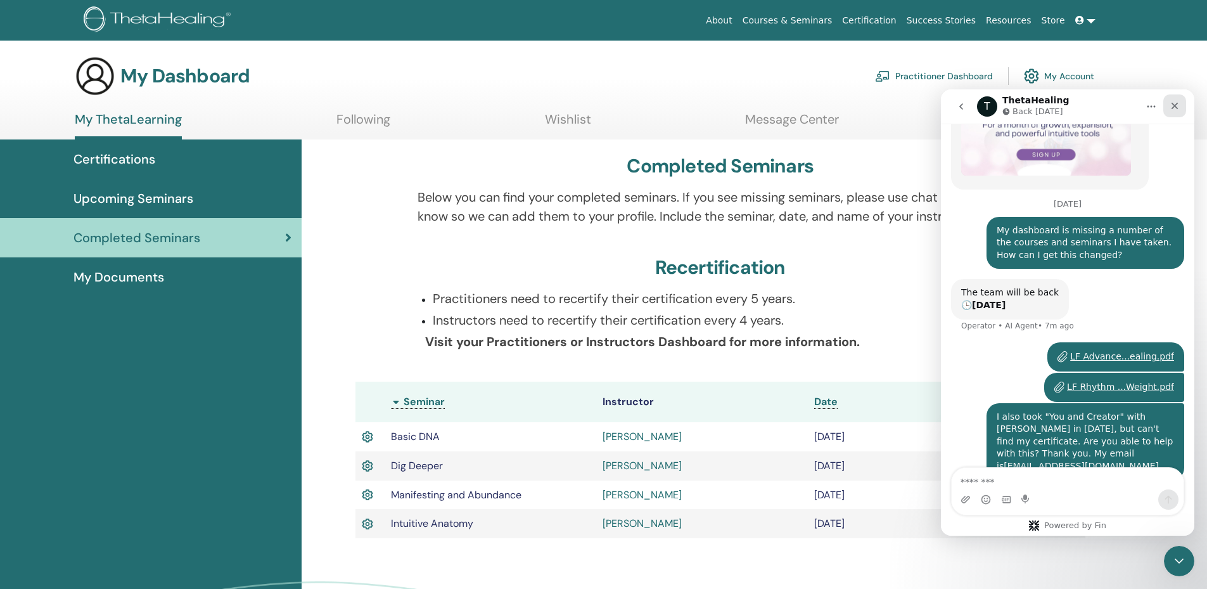
click at [1175, 100] on div "Close" at bounding box center [1175, 105] width 23 height 23
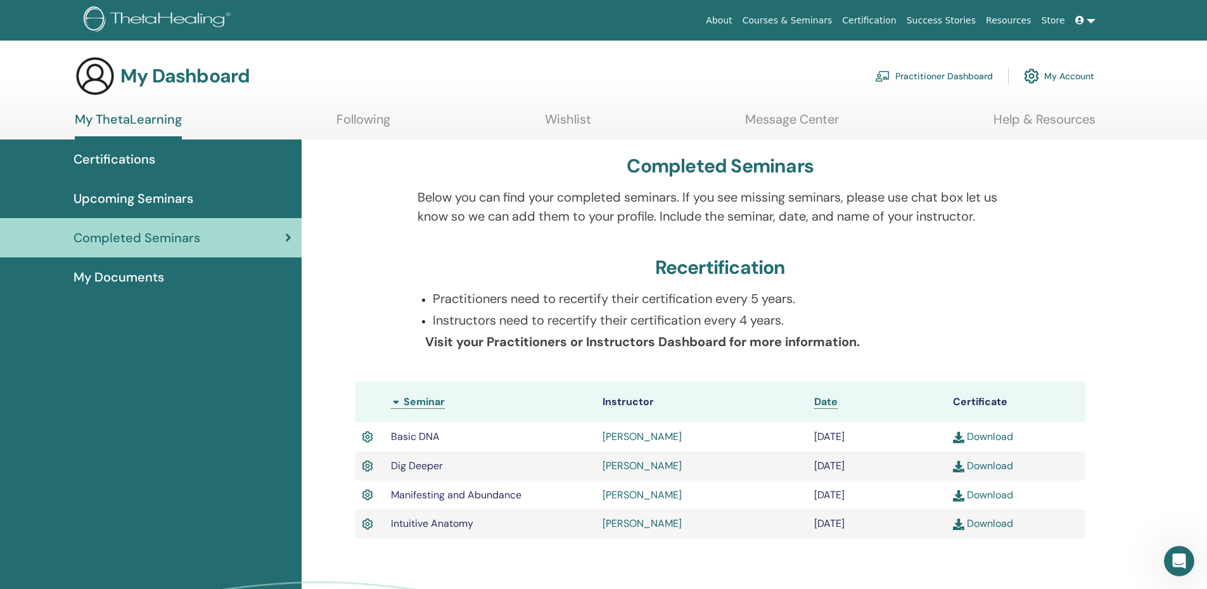
click at [1097, 18] on link at bounding box center [1086, 20] width 30 height 23
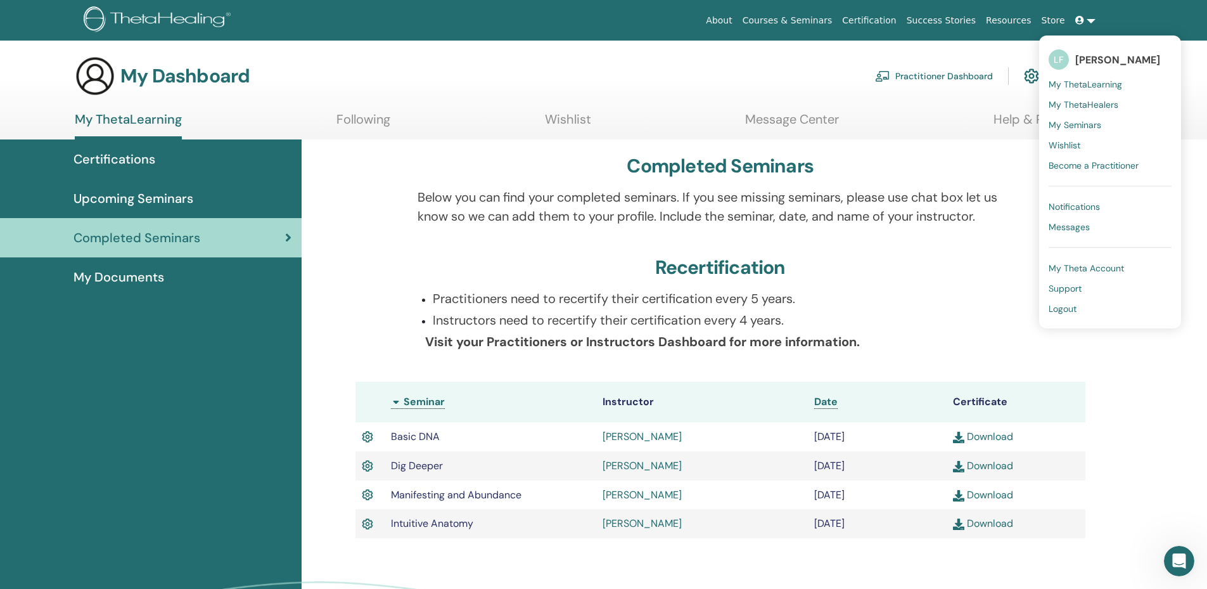
click at [1080, 305] on link "Logout" at bounding box center [1110, 309] width 123 height 20
